Goal: Check status: Check status

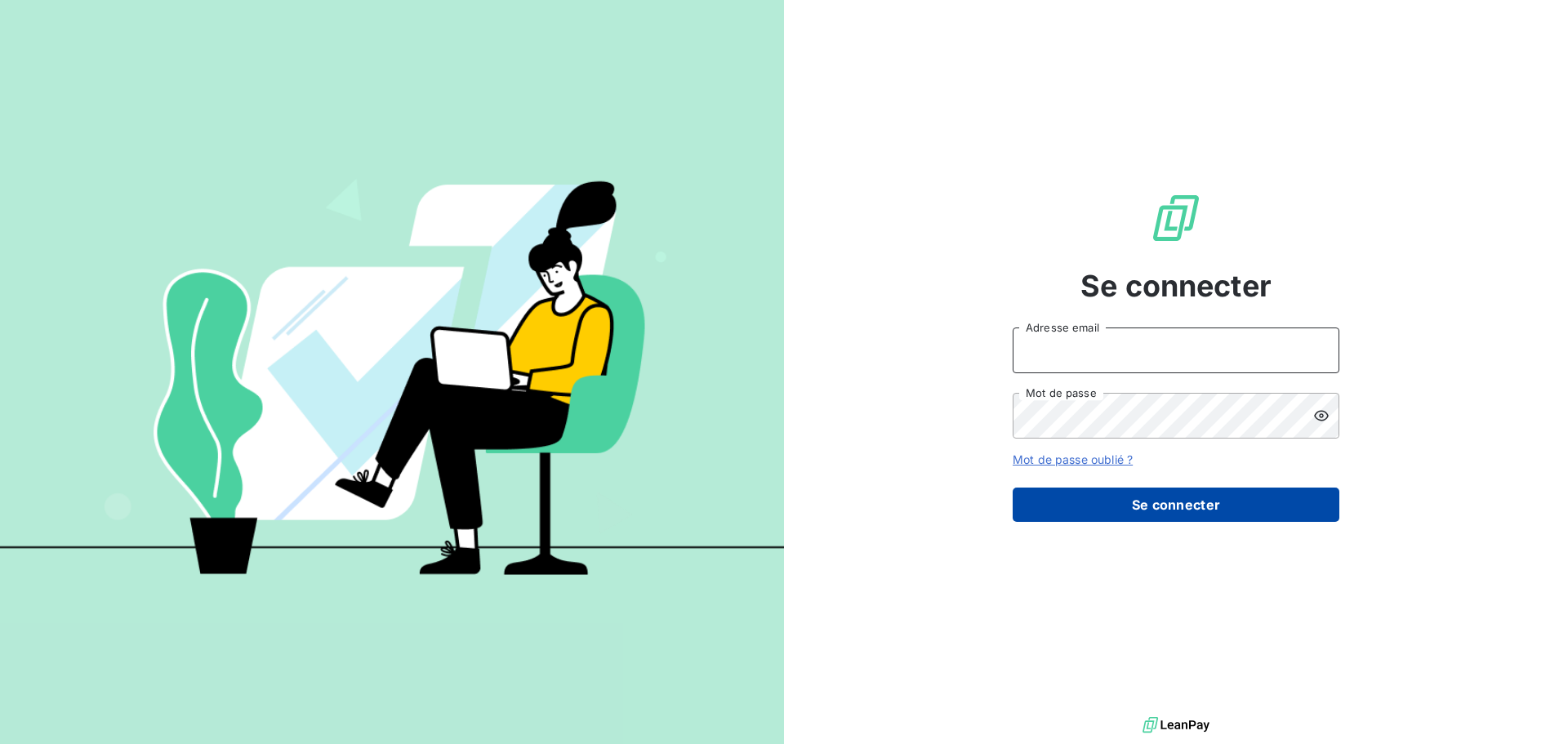
type input "[PERSON_NAME][EMAIL_ADDRESS][DOMAIN_NAME]"
click at [1175, 501] on button "Se connecter" at bounding box center [1176, 504] width 327 height 35
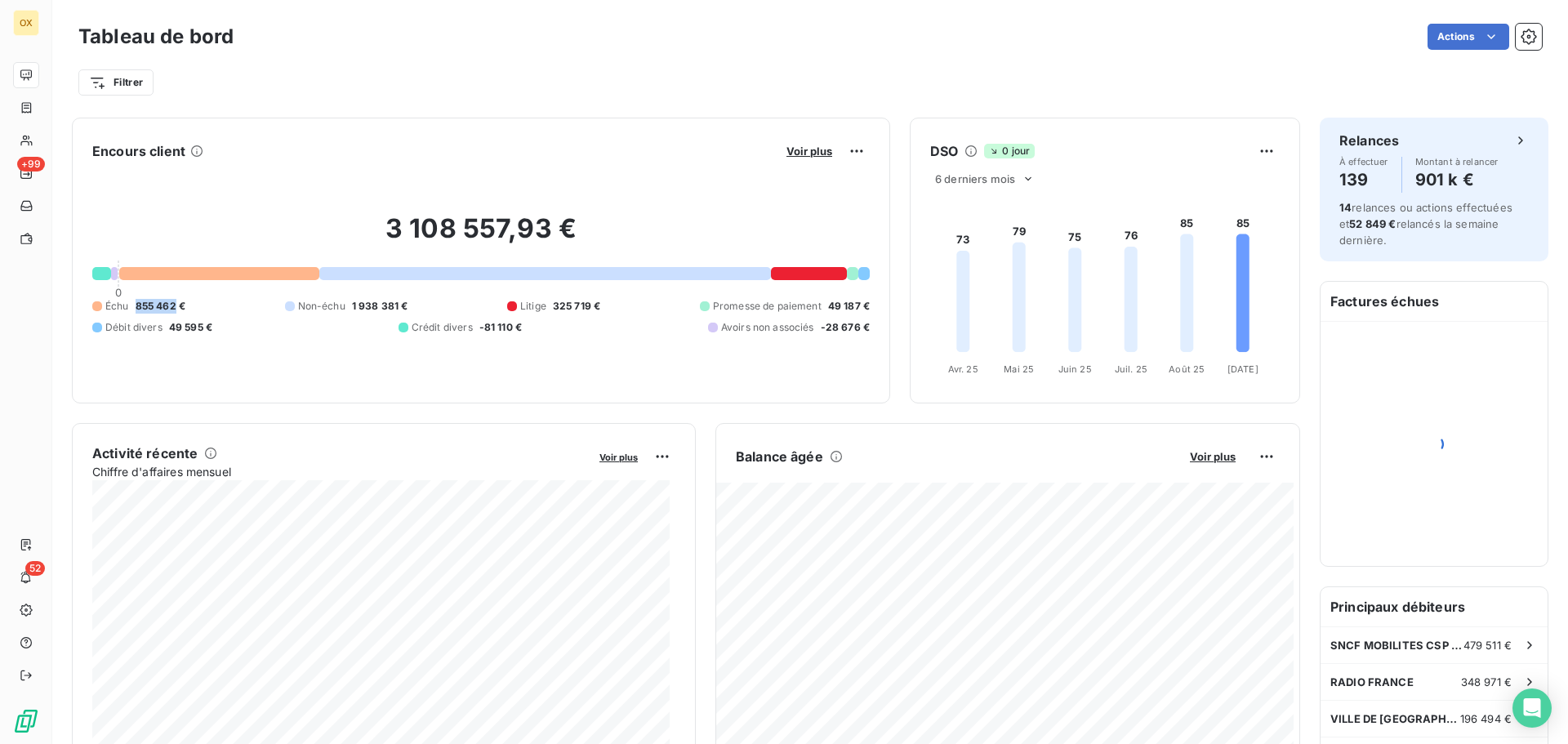
drag, startPoint x: 135, startPoint y: 303, endPoint x: 176, endPoint y: 312, distance: 42.0
click at [176, 312] on span "855 462 €" at bounding box center [160, 305] width 49 height 15
copy span "855 462"
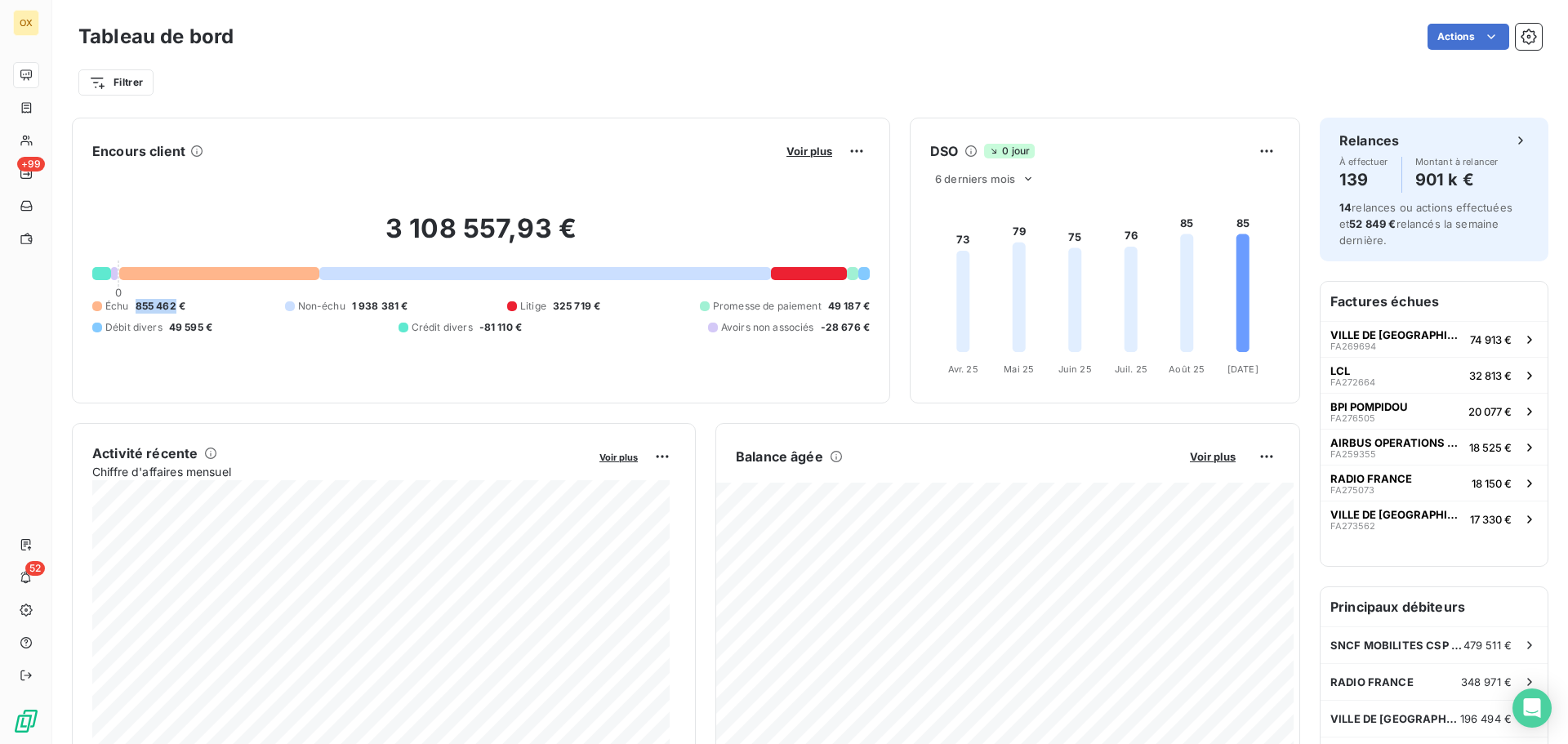
click at [862, 72] on div "Filtrer" at bounding box center [809, 82] width 1463 height 31
click at [873, 58] on div "Filtrer" at bounding box center [809, 76] width 1463 height 44
